Goal: Task Accomplishment & Management: Manage account settings

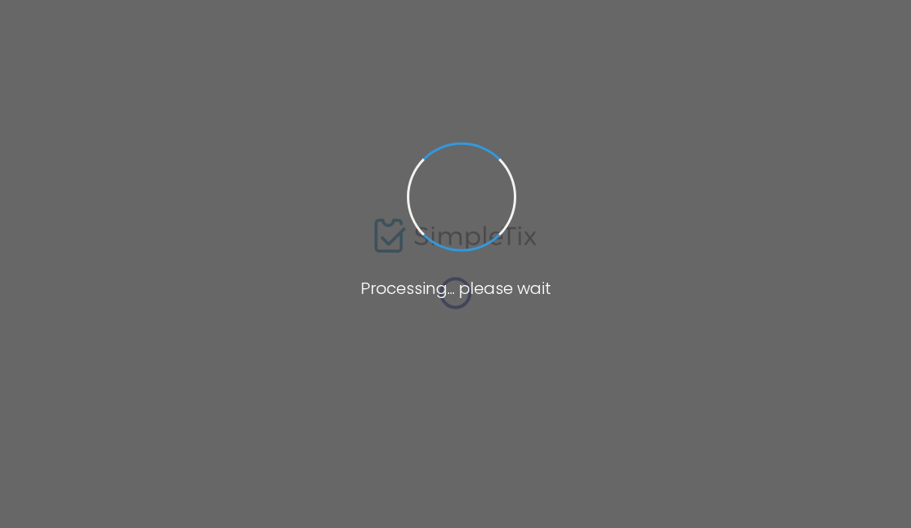
type input "Mark Morris Dance Center - James and Martha Duffy Performance Space (MMDG)"
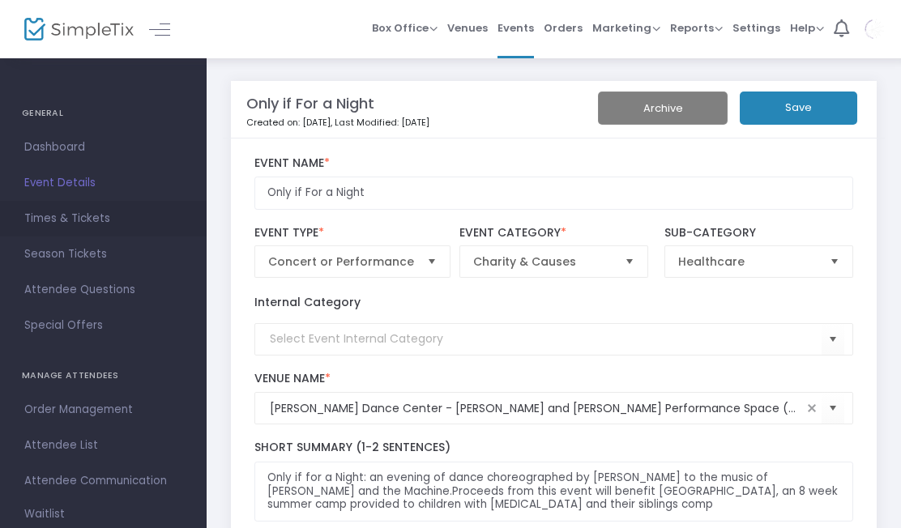
scroll to position [114, 0]
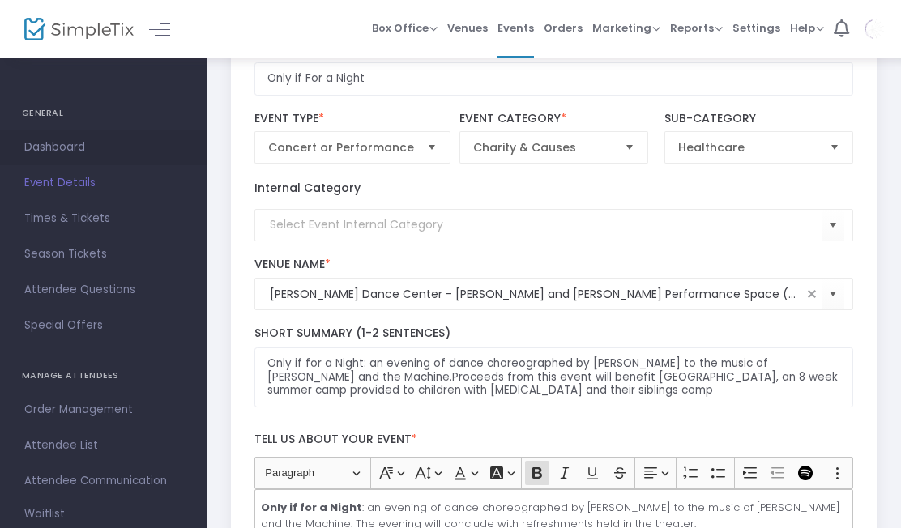
click at [68, 150] on span "Dashboard" at bounding box center [103, 147] width 158 height 21
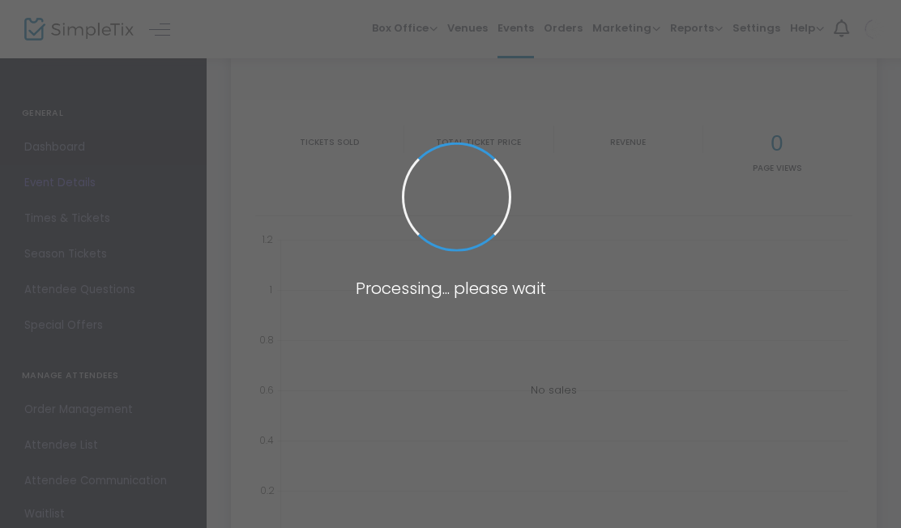
type input "https://www.simpletix.com/e/only-if-for-a-night-tickets-232346"
